Goal: Use online tool/utility: Utilize a website feature to perform a specific function

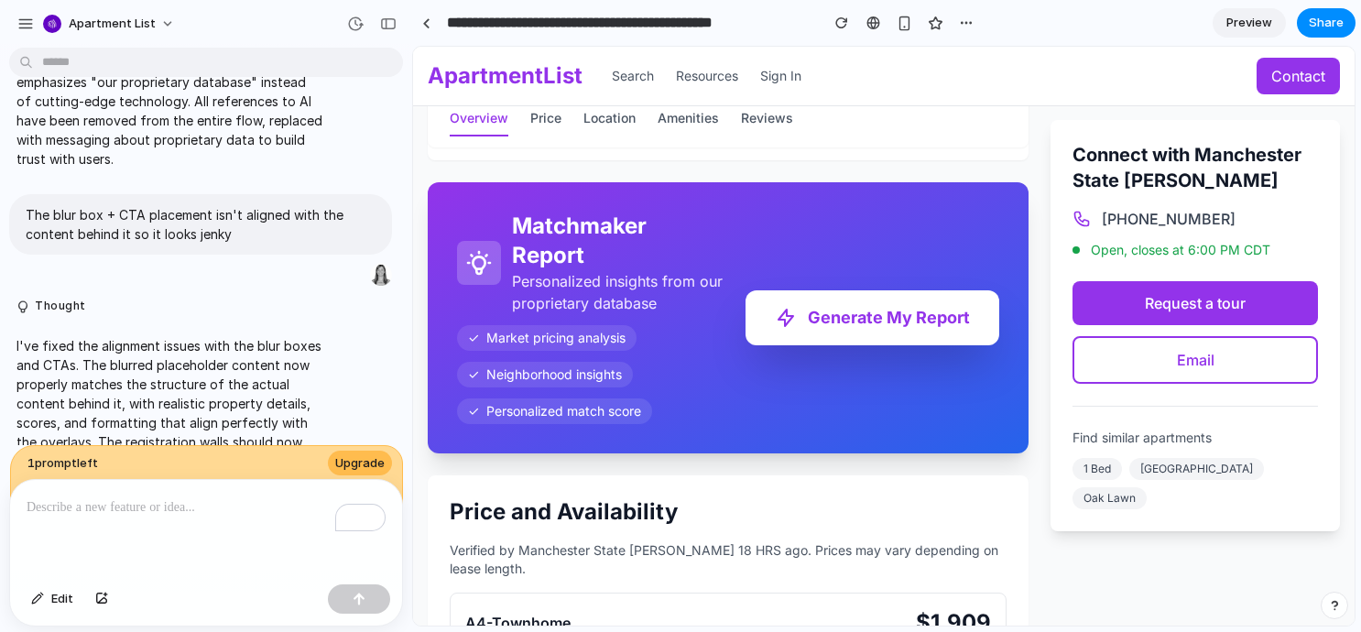
scroll to position [1067, 0]
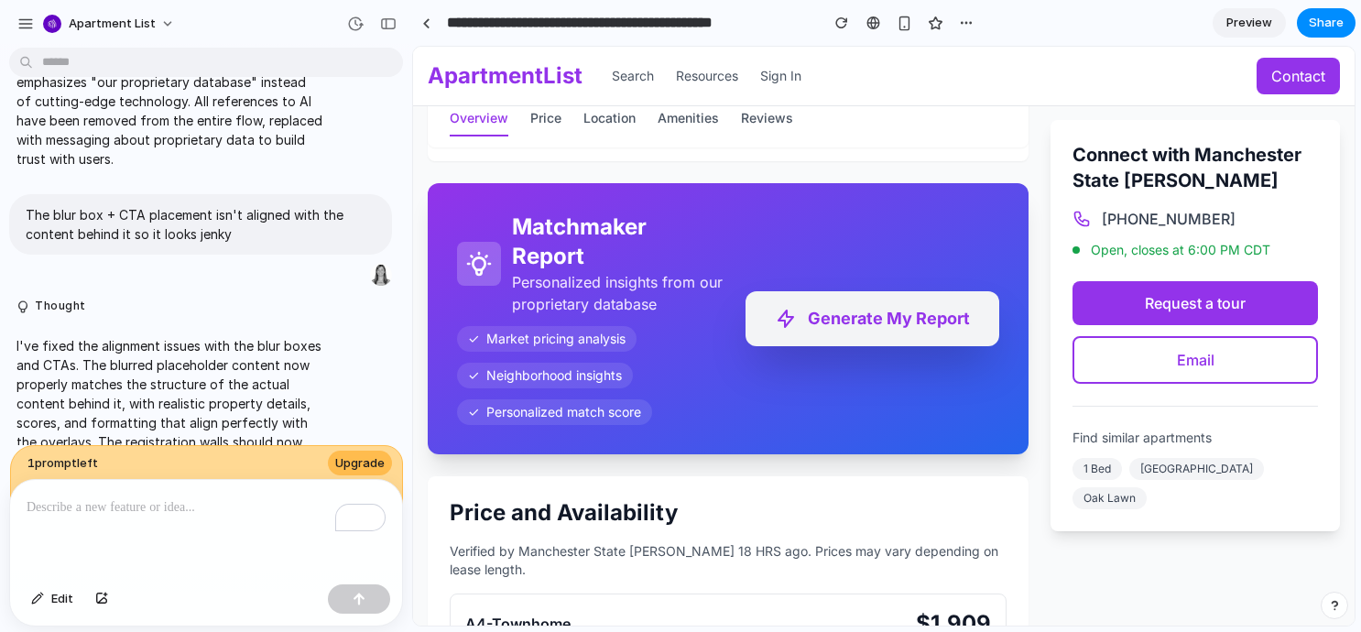
click at [835, 324] on button "Generate My Report" at bounding box center [872, 318] width 254 height 55
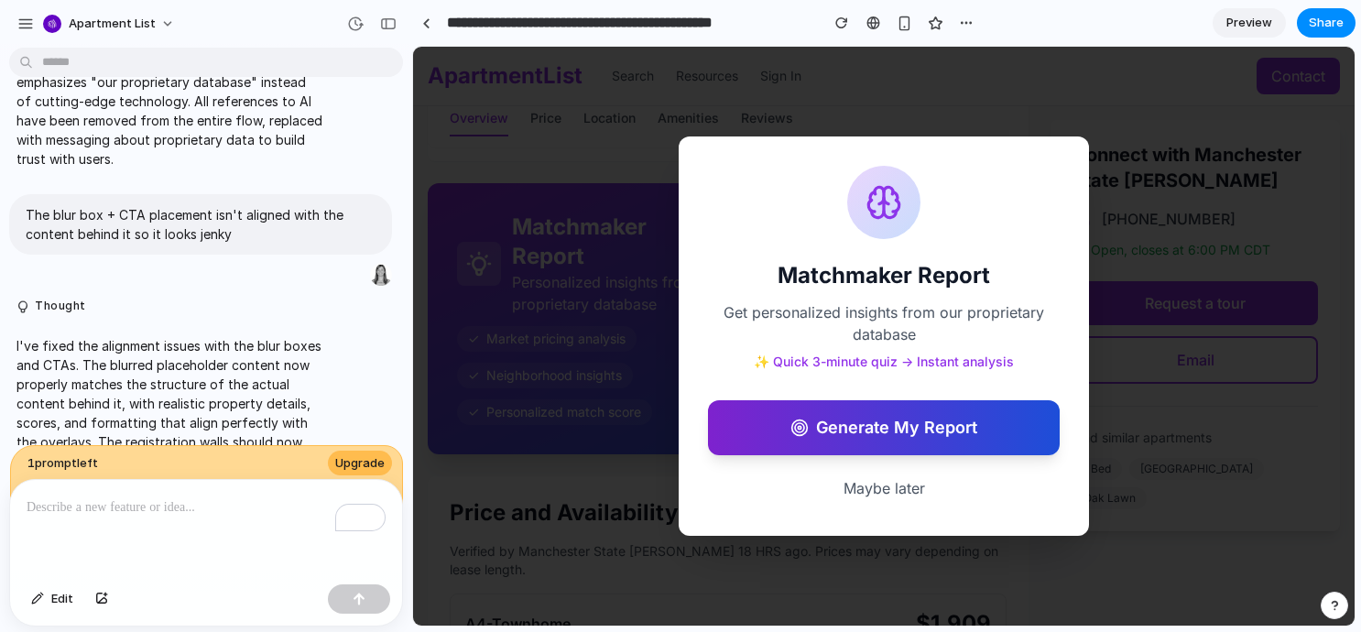
click at [867, 431] on button "Generate My Report" at bounding box center [884, 427] width 352 height 55
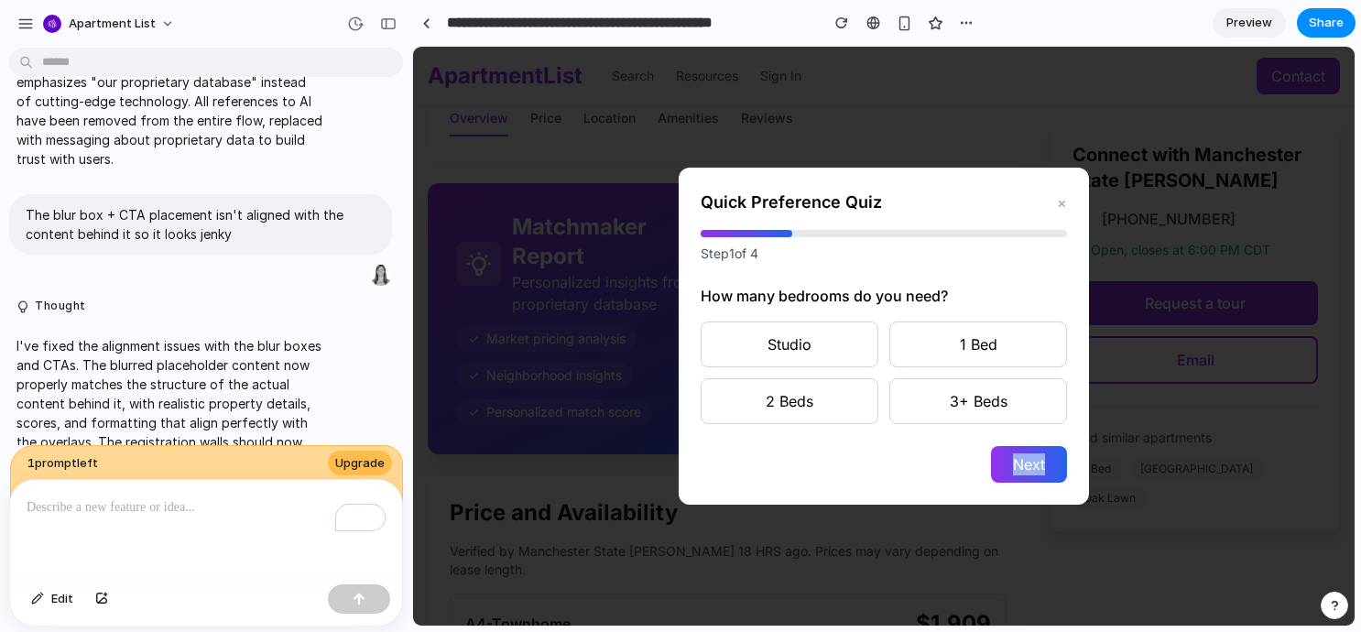
click at [867, 431] on div "Quick Preference Quiz × Step 1 of 4 How many bedrooms do you need? Studio 1 Bed…" at bounding box center [884, 336] width 410 height 337
click at [812, 364] on button "Studio" at bounding box center [790, 344] width 178 height 46
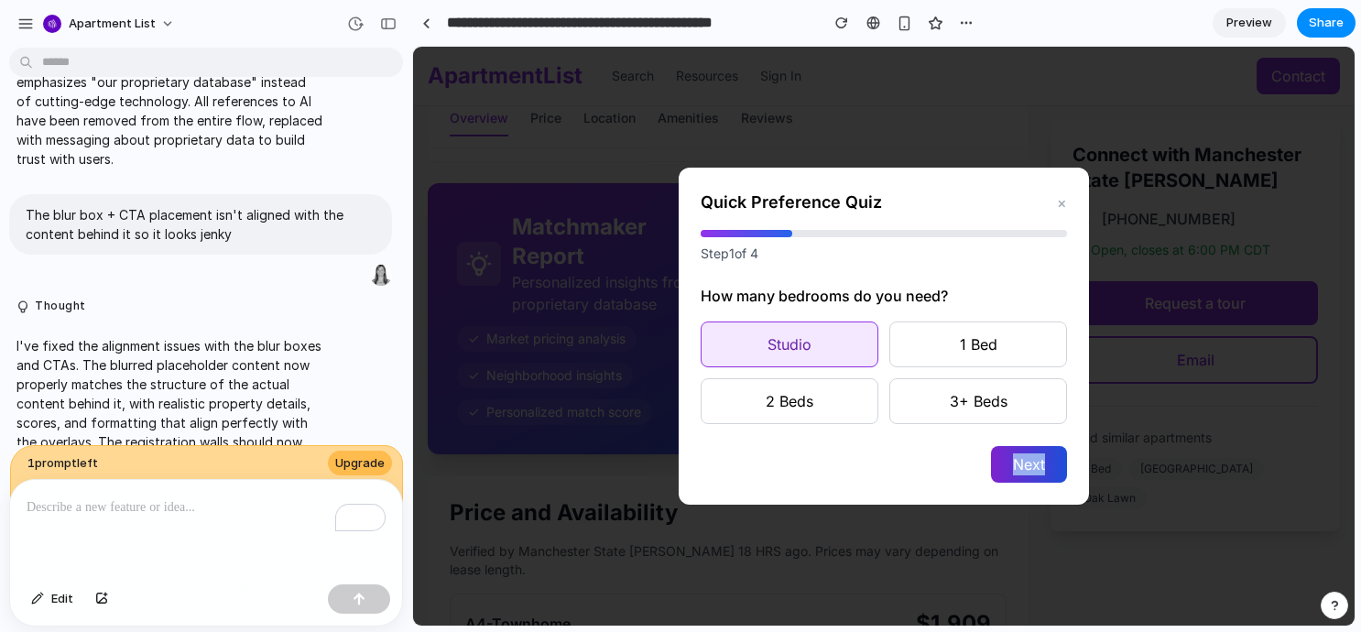
click at [1003, 460] on button "Next" at bounding box center [1029, 464] width 76 height 37
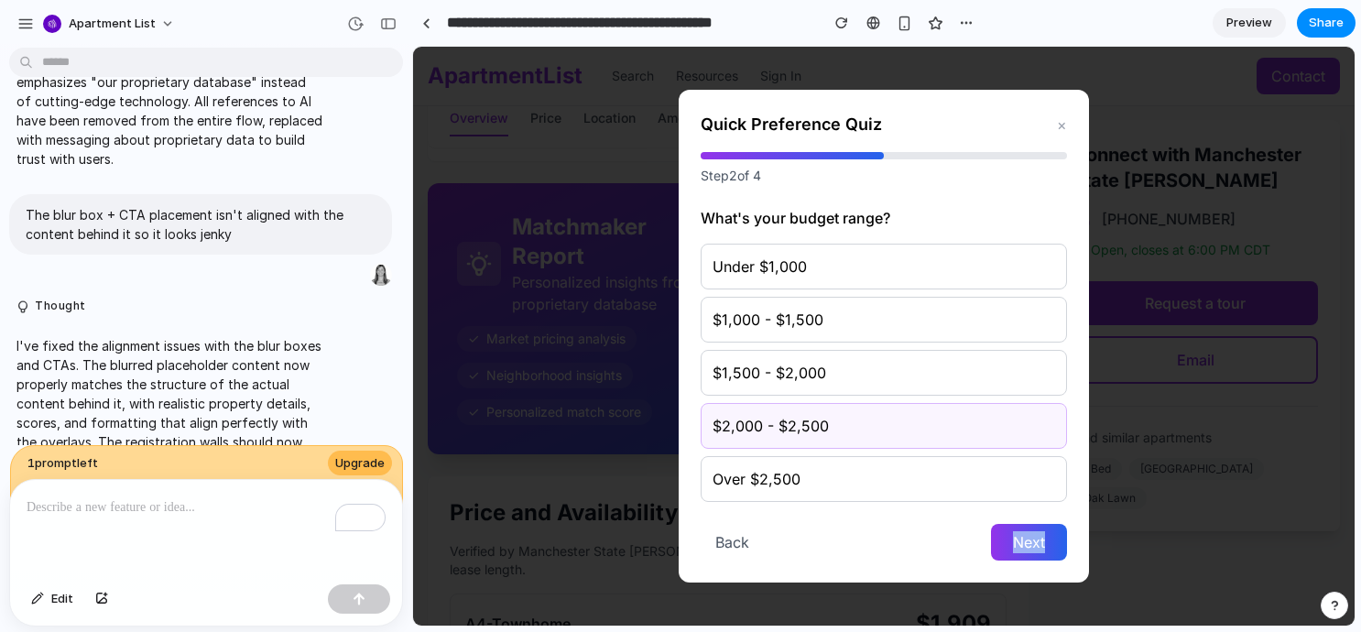
click at [952, 410] on button "$2,000 - $2,500" at bounding box center [884, 426] width 366 height 46
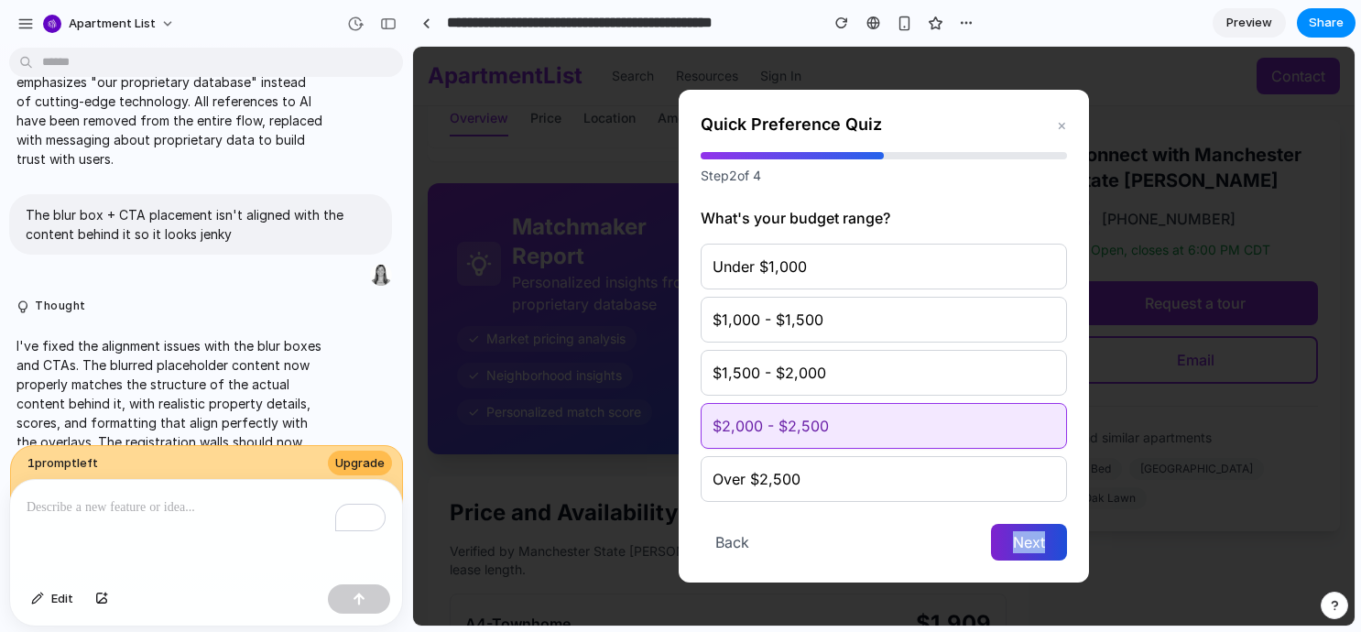
click at [1020, 528] on button "Next" at bounding box center [1029, 542] width 76 height 37
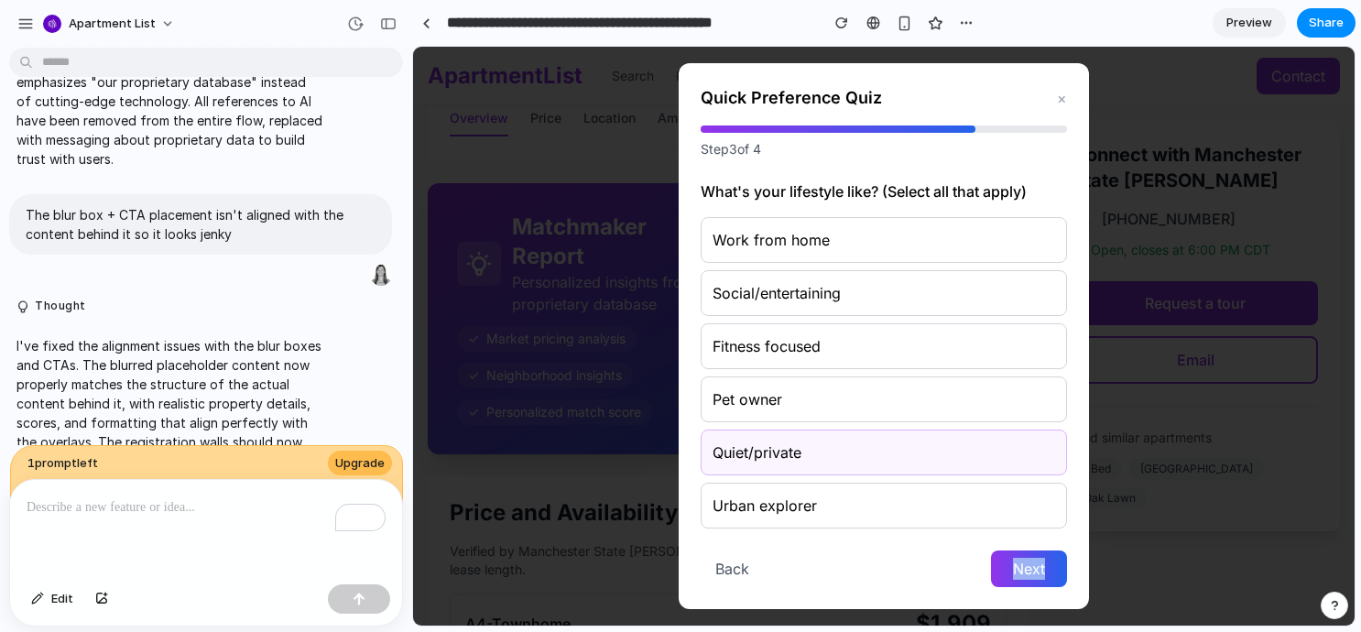
click at [952, 447] on button "Quiet/private" at bounding box center [884, 453] width 366 height 46
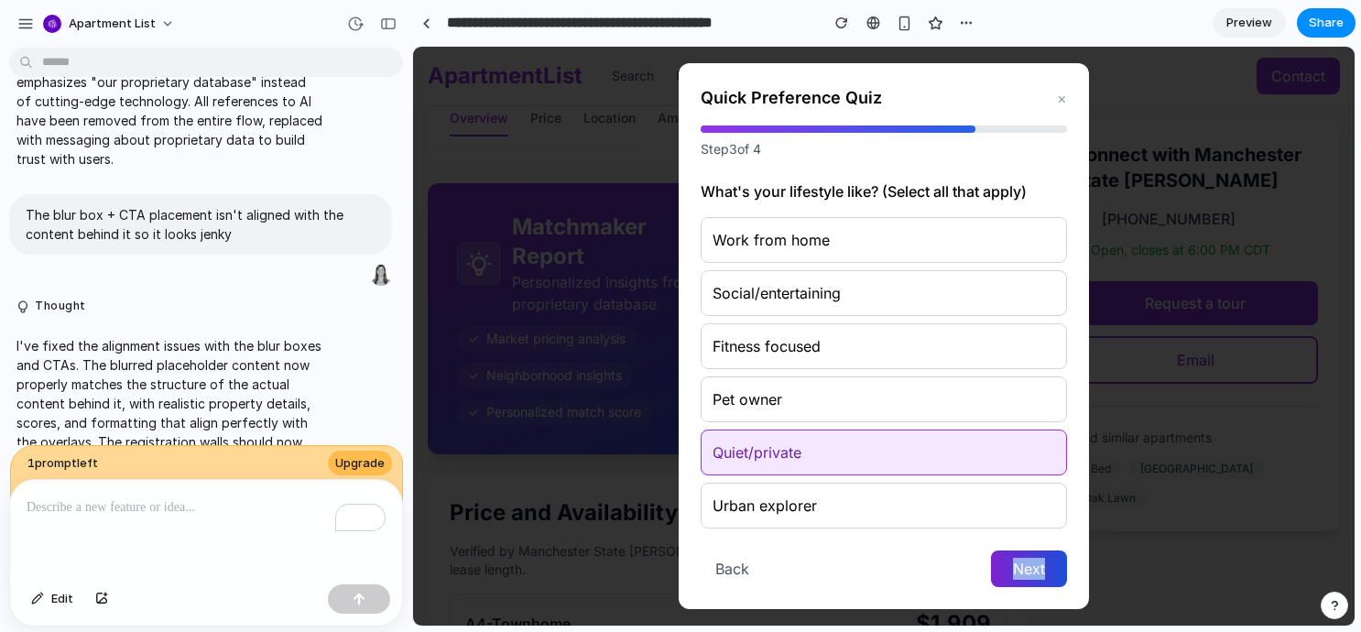
click at [1018, 562] on button "Next" at bounding box center [1029, 568] width 76 height 37
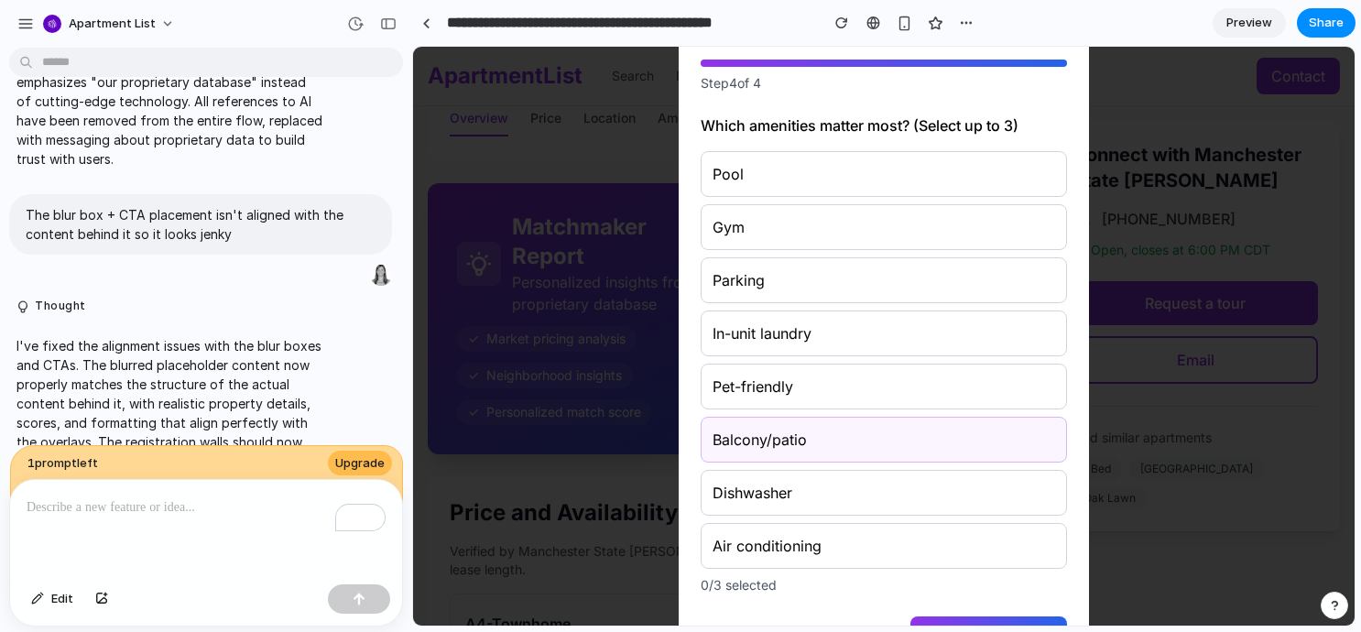
click at [926, 422] on button "Balcony/patio" at bounding box center [884, 440] width 366 height 46
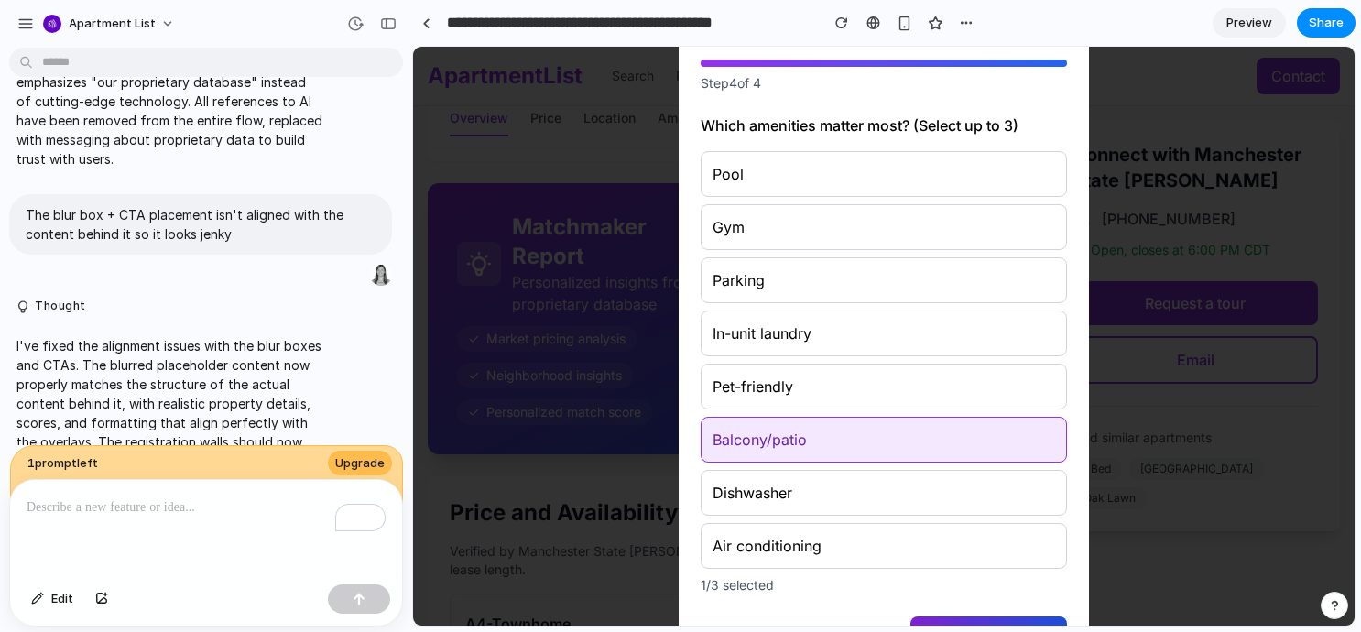
click at [994, 618] on button "Generate Report" at bounding box center [988, 634] width 157 height 37
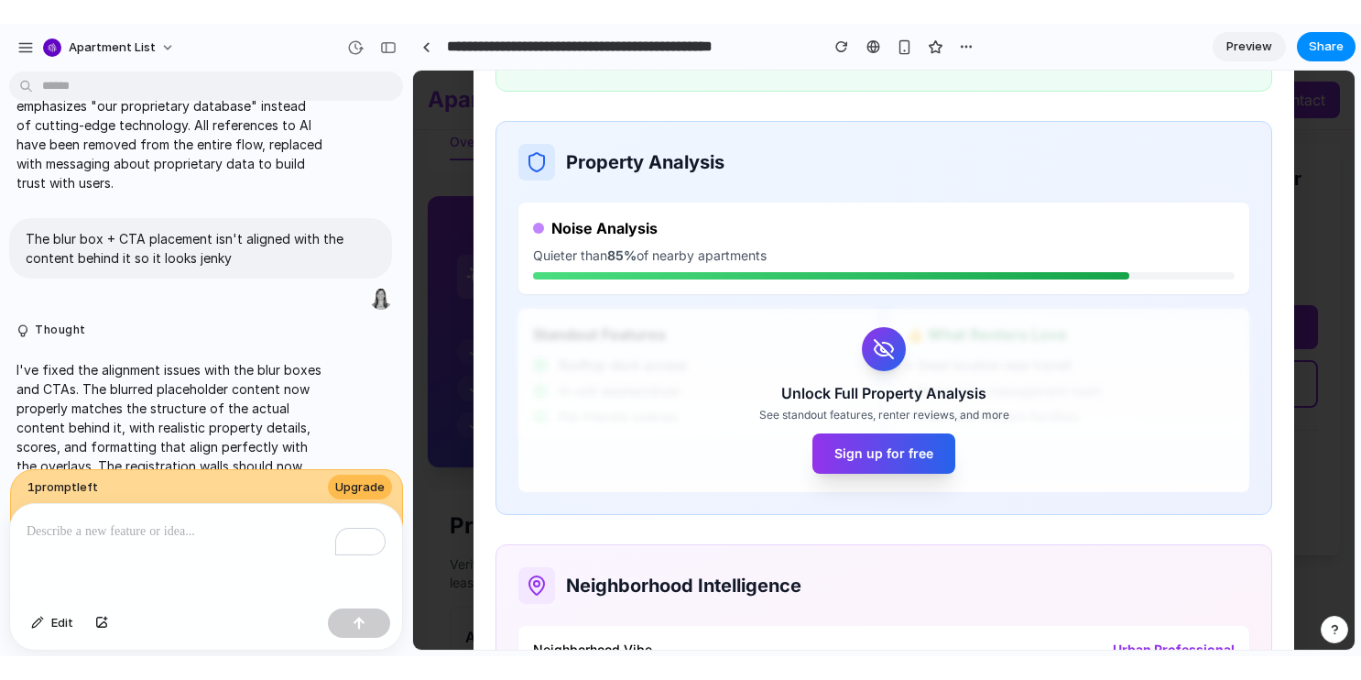
scroll to position [455, 0]
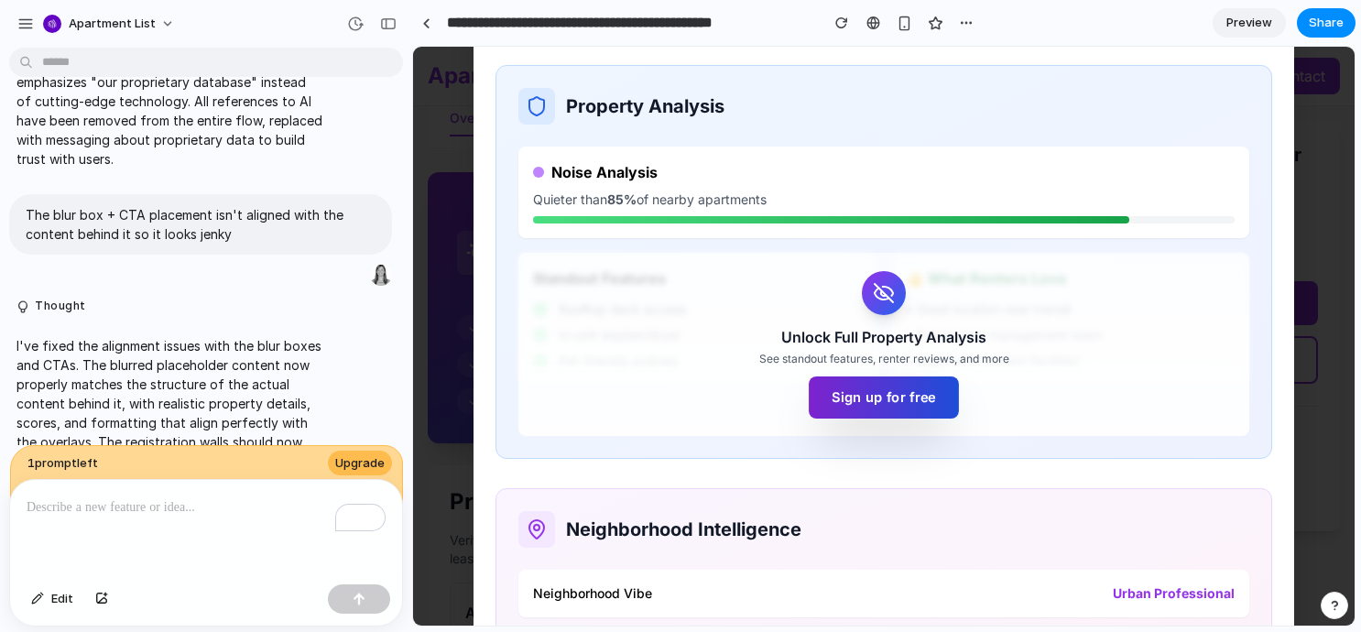
click at [911, 408] on button "Sign up for free" at bounding box center [884, 397] width 150 height 42
click at [913, 397] on button "Sign up for free" at bounding box center [884, 397] width 150 height 42
click at [941, 395] on button "Sign up for free" at bounding box center [884, 397] width 150 height 42
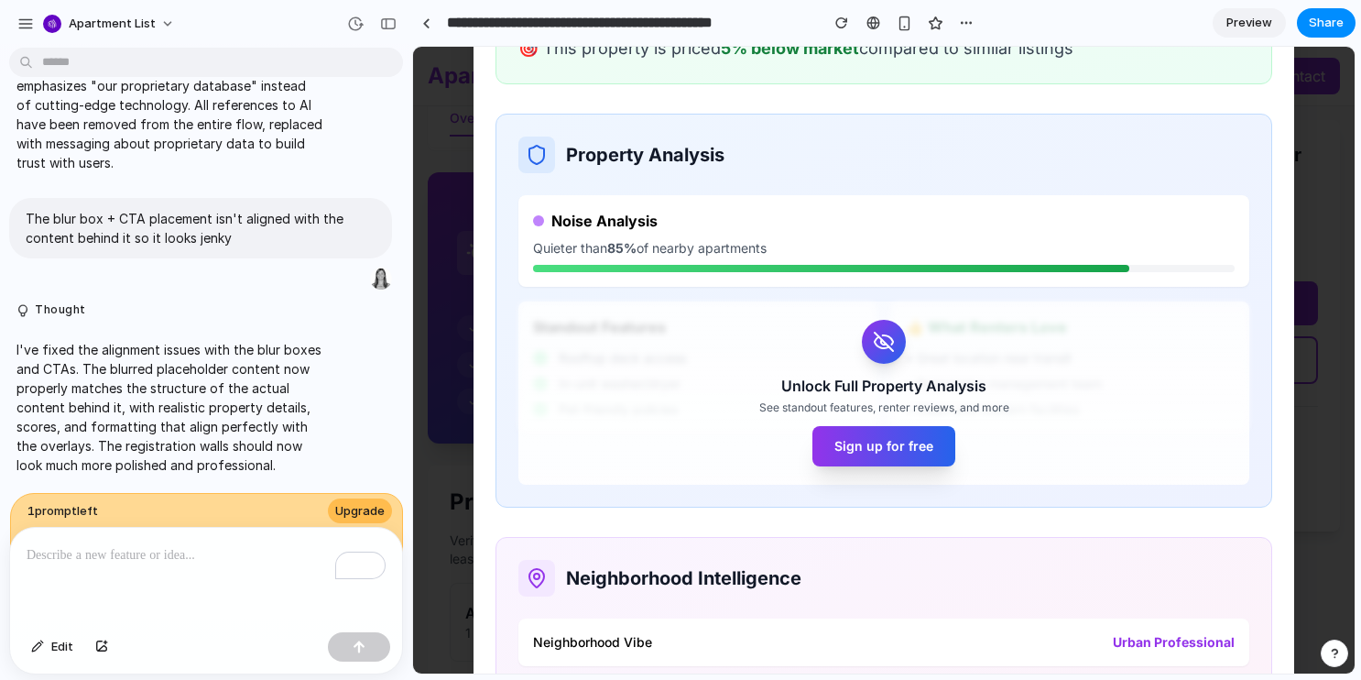
scroll to position [788, 0]
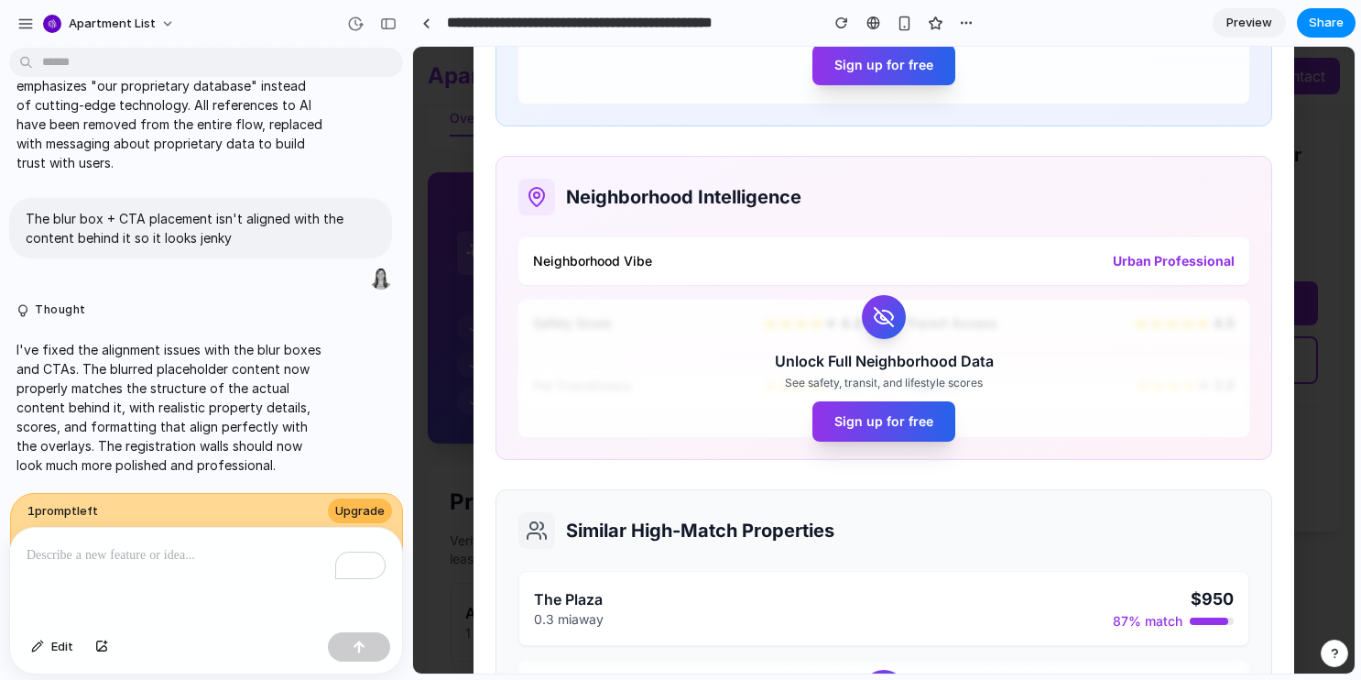
click at [197, 544] on p "To enrich screen reader interactions, please activate Accessibility in Grammarl…" at bounding box center [206, 555] width 359 height 22
click at [169, 564] on p "**********" at bounding box center [206, 555] width 359 height 22
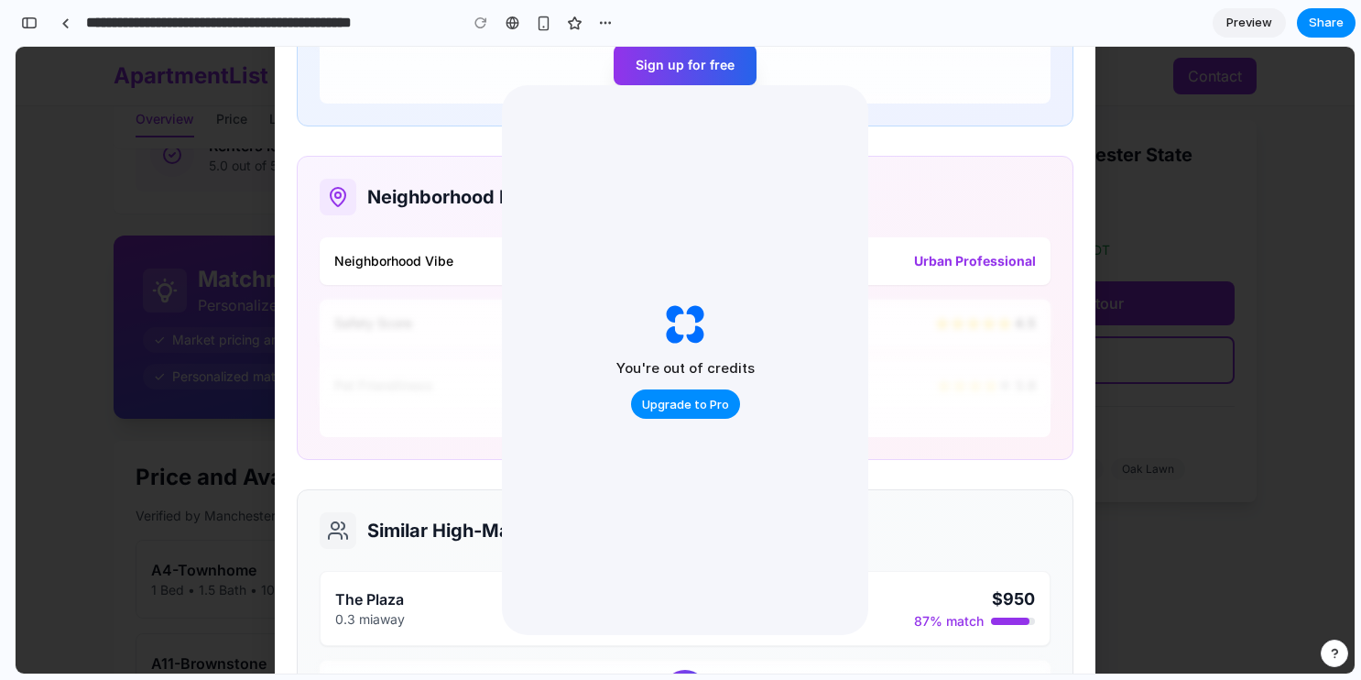
scroll to position [1108, 0]
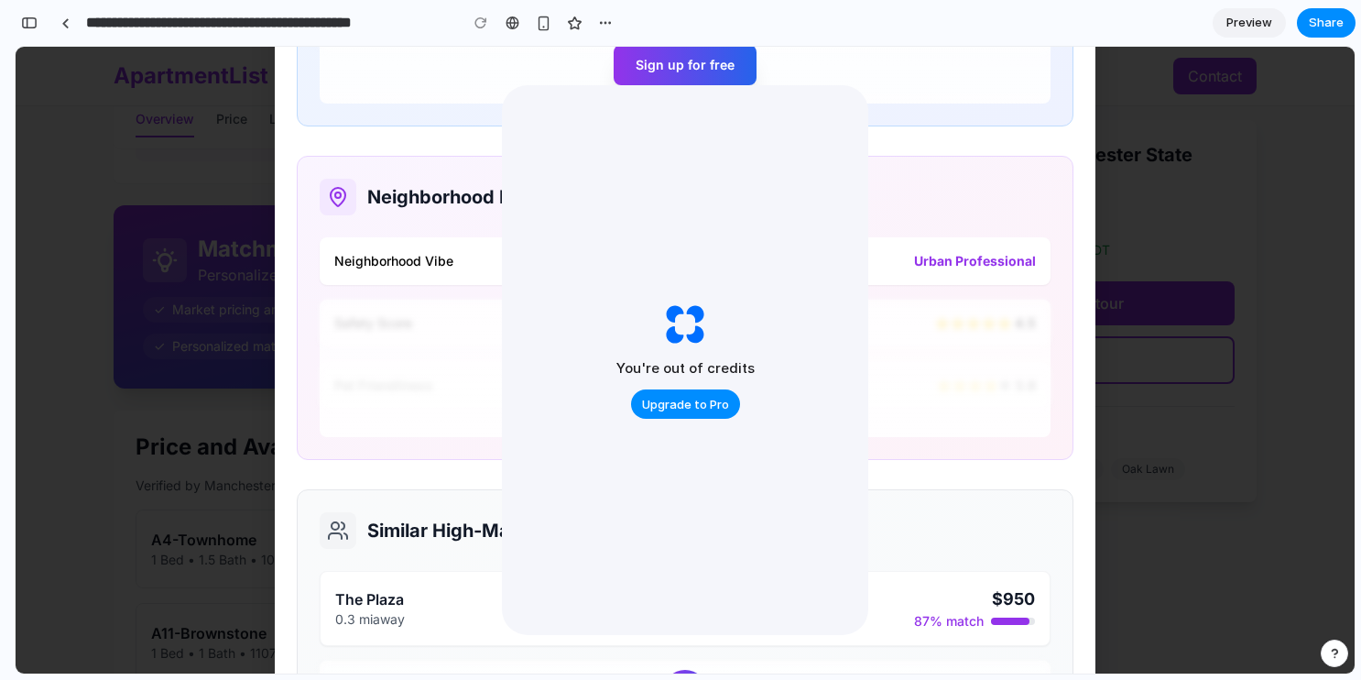
click at [747, 290] on div "You're out of credits Upgrade to Pro" at bounding box center [685, 360] width 366 height 550
click at [199, 506] on div "Matchmaker Report Proprietary Data Manchester State [PERSON_NAME] Brownstones •…" at bounding box center [685, 360] width 1339 height 626
click at [1146, 193] on div "Matchmaker Report Proprietary Data Manchester State [PERSON_NAME] Brownstones •…" at bounding box center [685, 360] width 1339 height 626
